Goal: Navigation & Orientation: Find specific page/section

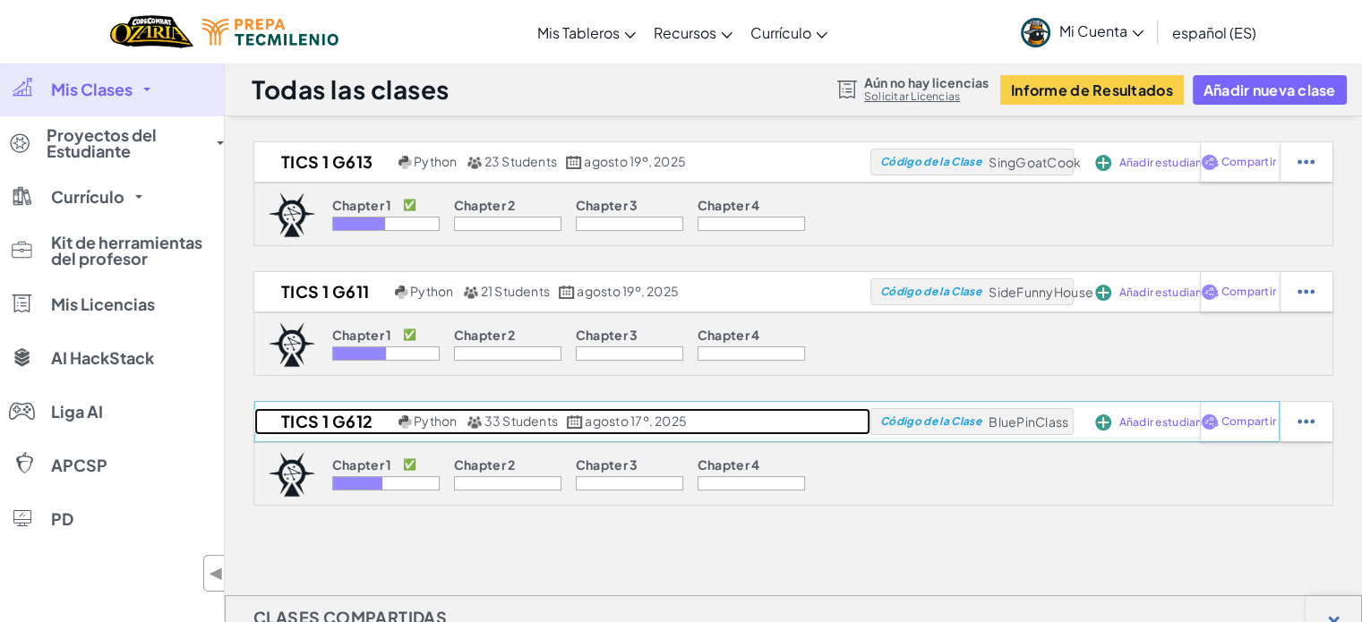
click at [371, 411] on h2 "TICS 1 G612" at bounding box center [324, 421] width 140 height 27
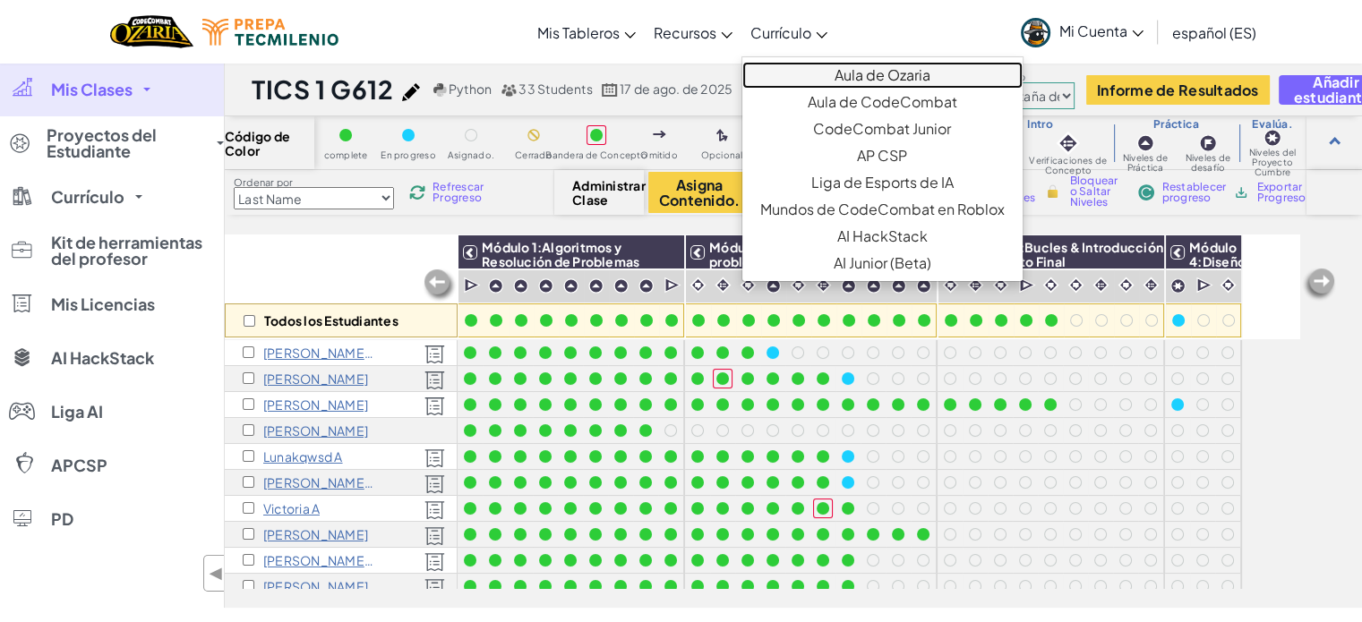
click at [864, 74] on link "Aula de Ozaria" at bounding box center [882, 75] width 280 height 27
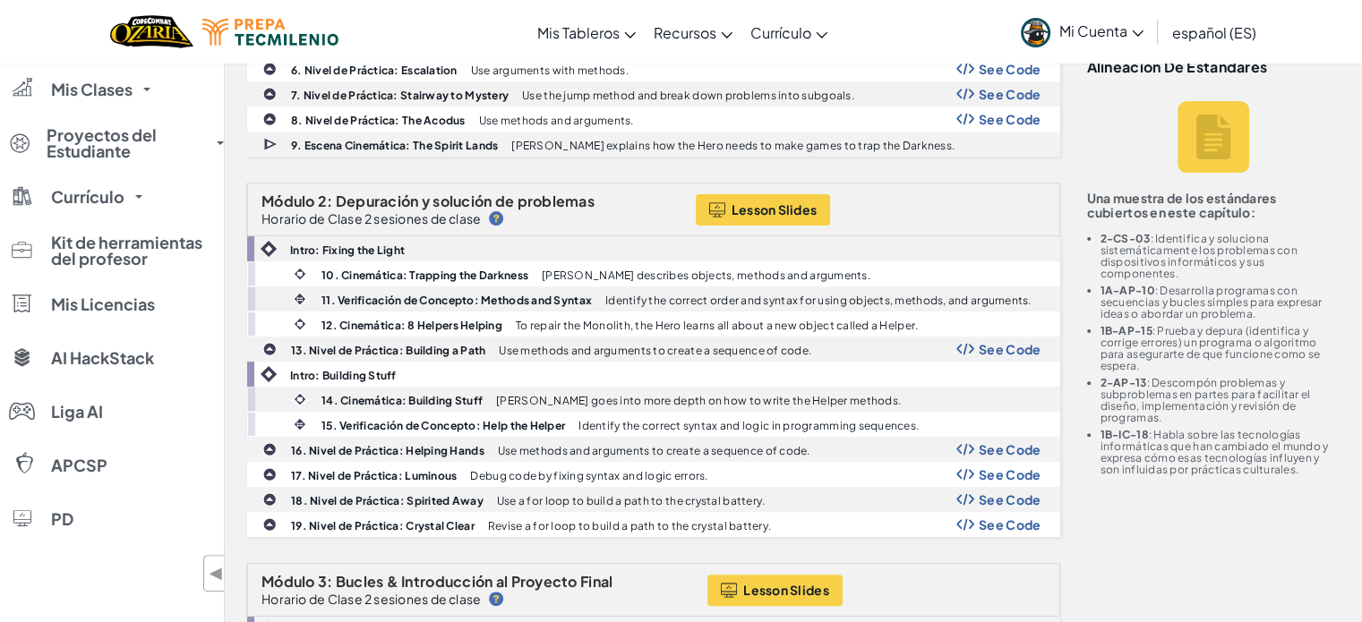
scroll to position [474, 0]
